Goal: Task Accomplishment & Management: Use online tool/utility

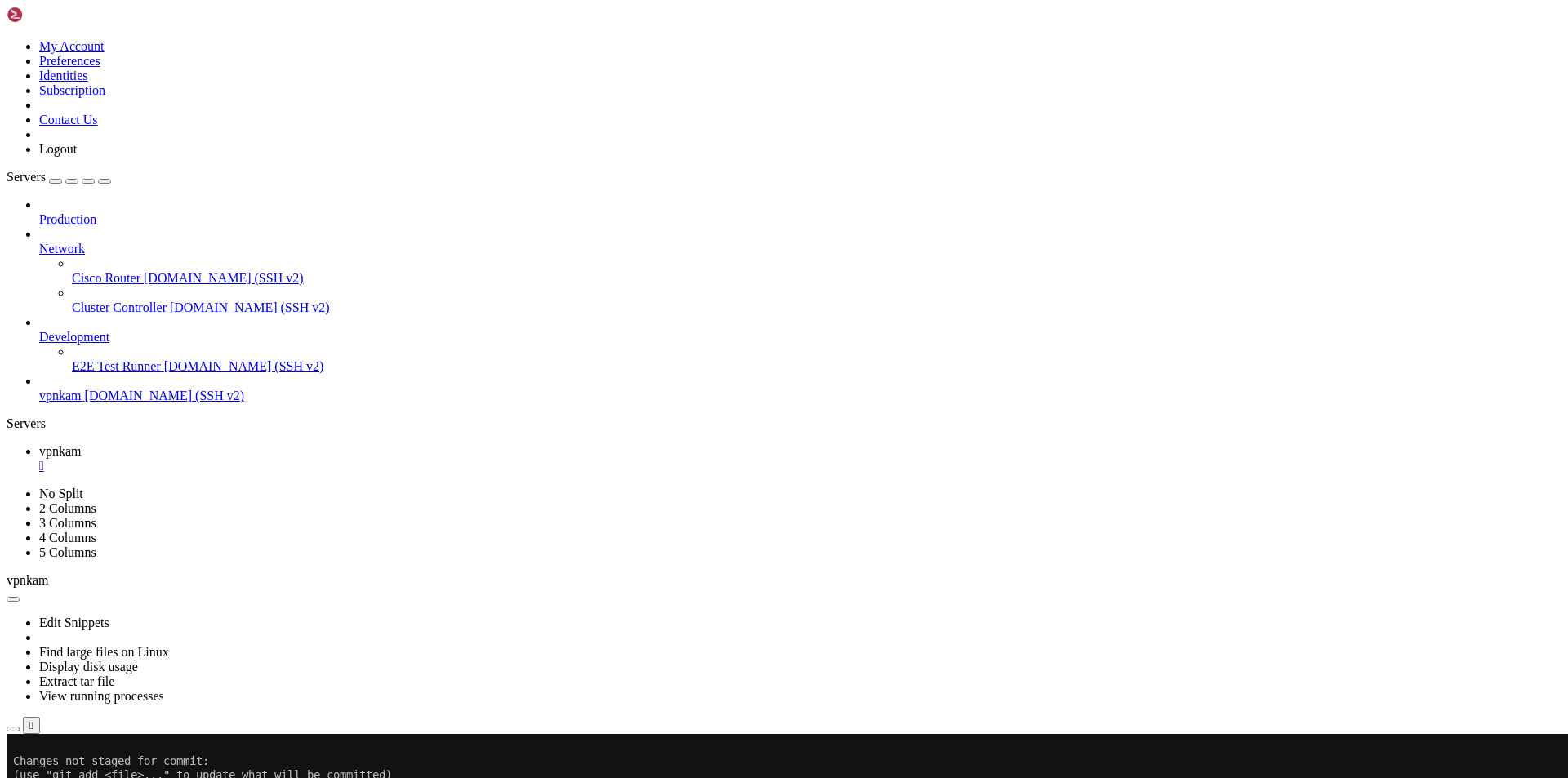
scroll to position [77728, 0]
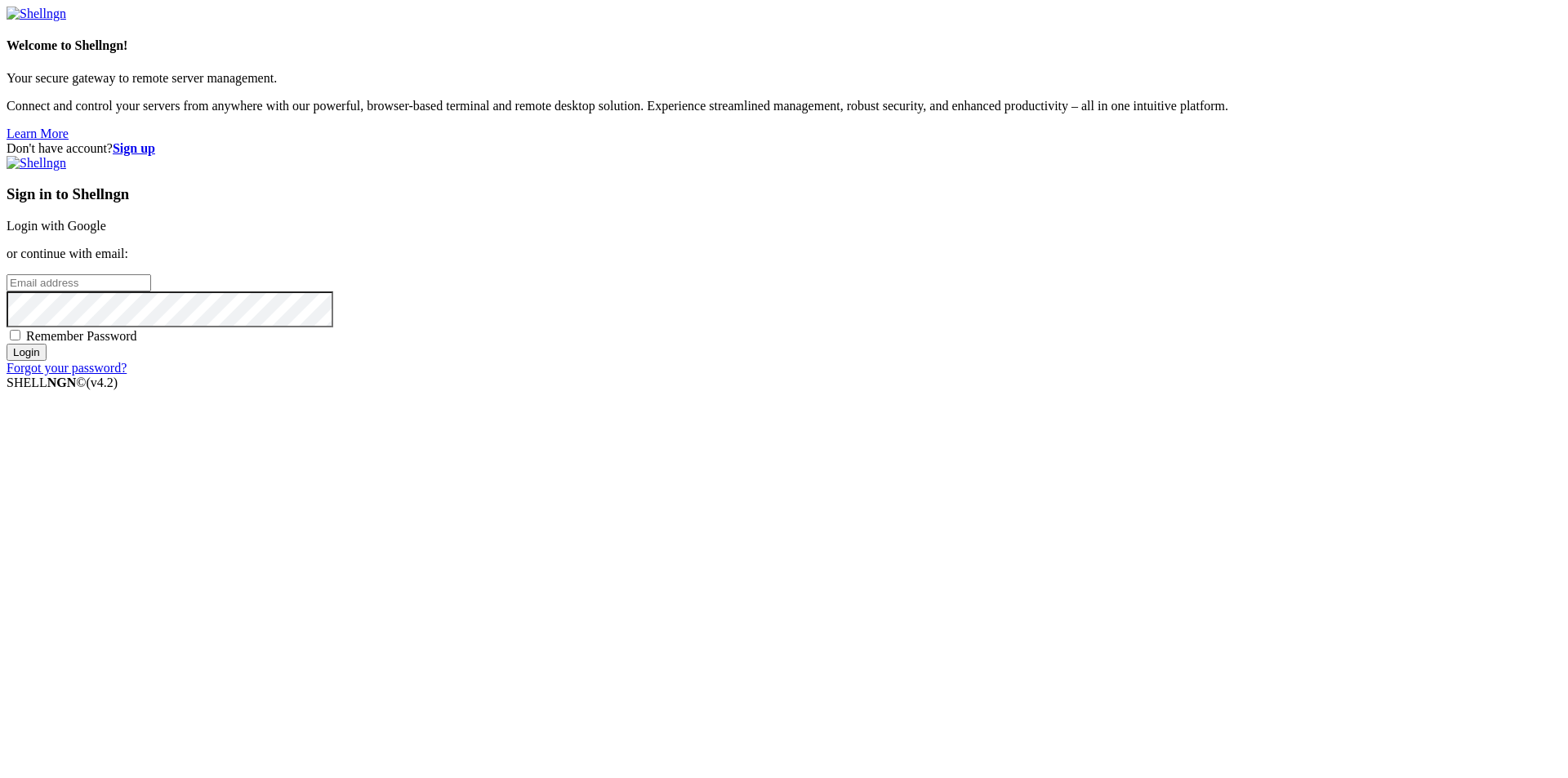
click at [106, 232] on link "Login with Google" at bounding box center [56, 226] width 99 height 14
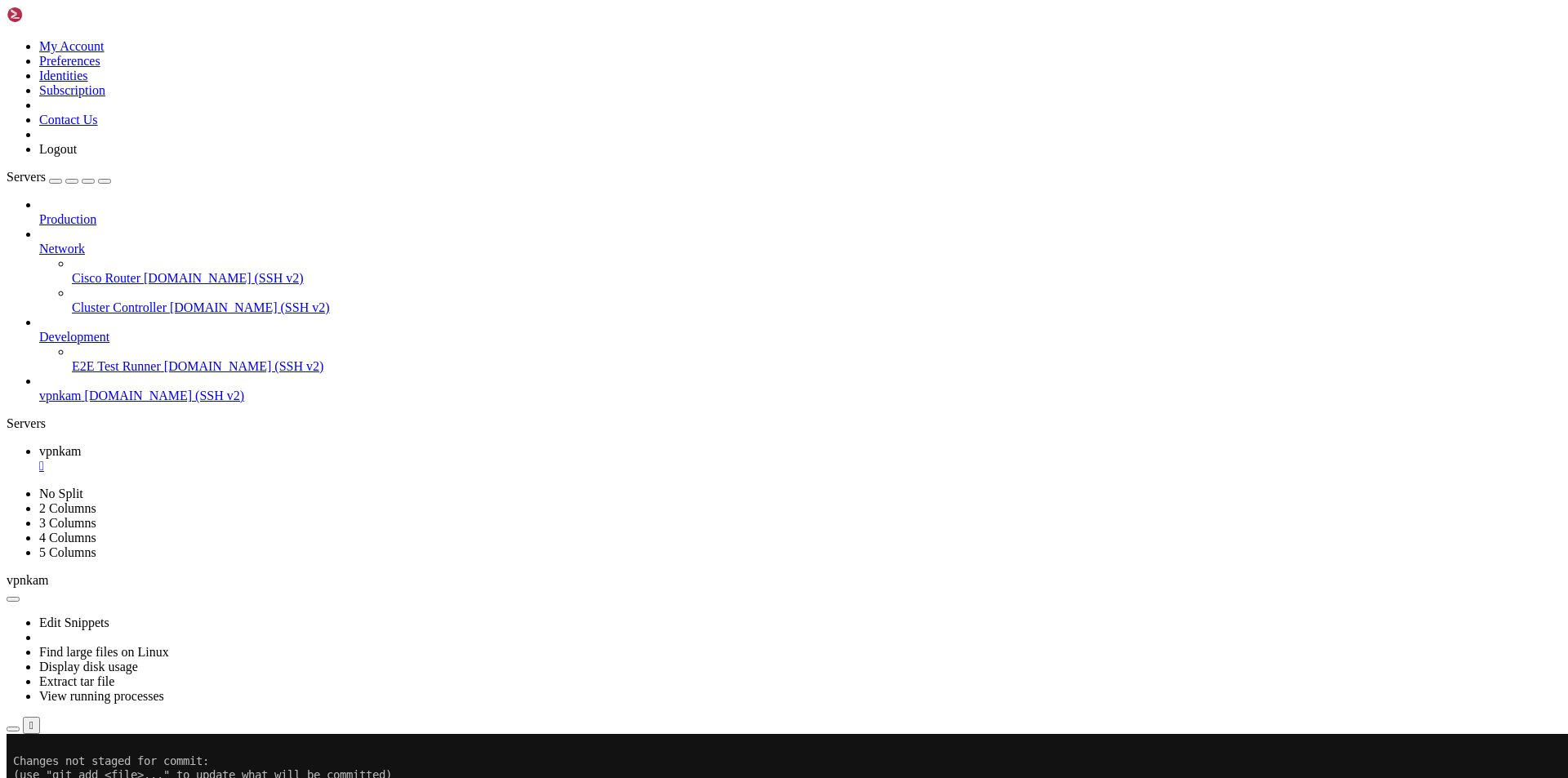
scroll to position [77728, 0]
